Goal: Task Accomplishment & Management: Manage account settings

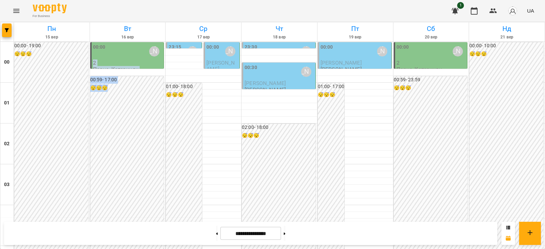
drag, startPoint x: 128, startPoint y: 57, endPoint x: 140, endPoint y: 121, distance: 65.5
click at [214, 57] on div "00:00" at bounding box center [212, 52] width 13 height 16
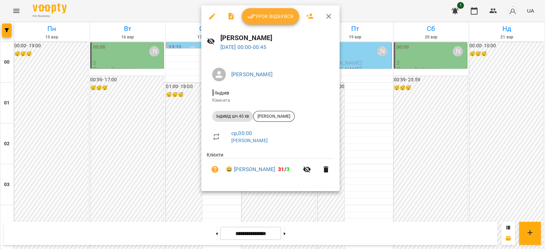
click at [329, 15] on icon "button" at bounding box center [328, 16] width 5 height 5
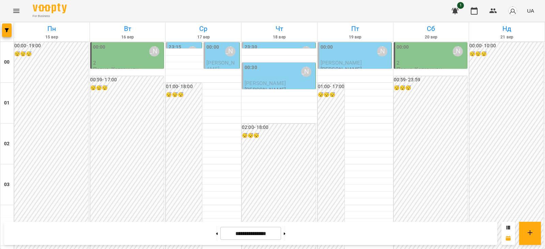
scroll to position [724, 0]
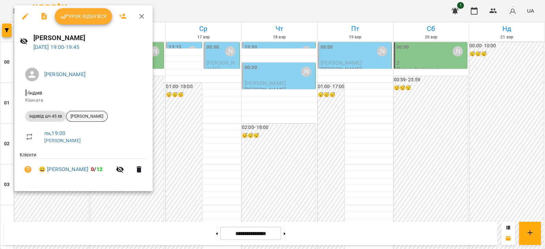
click at [82, 116] on span "[PERSON_NAME]" at bounding box center [86, 116] width 41 height 6
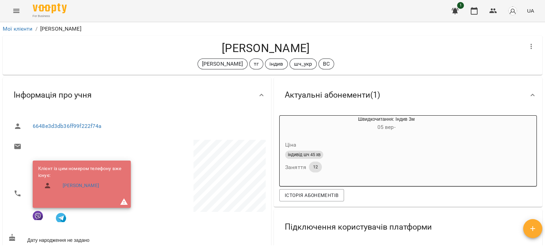
drag, startPoint x: 320, startPoint y: 49, endPoint x: 198, endPoint y: 48, distance: 122.6
click at [198, 48] on h4 "[PERSON_NAME]" at bounding box center [265, 48] width 515 height 14
copy h4 "[PERSON_NAME]"
